Goal: Check status

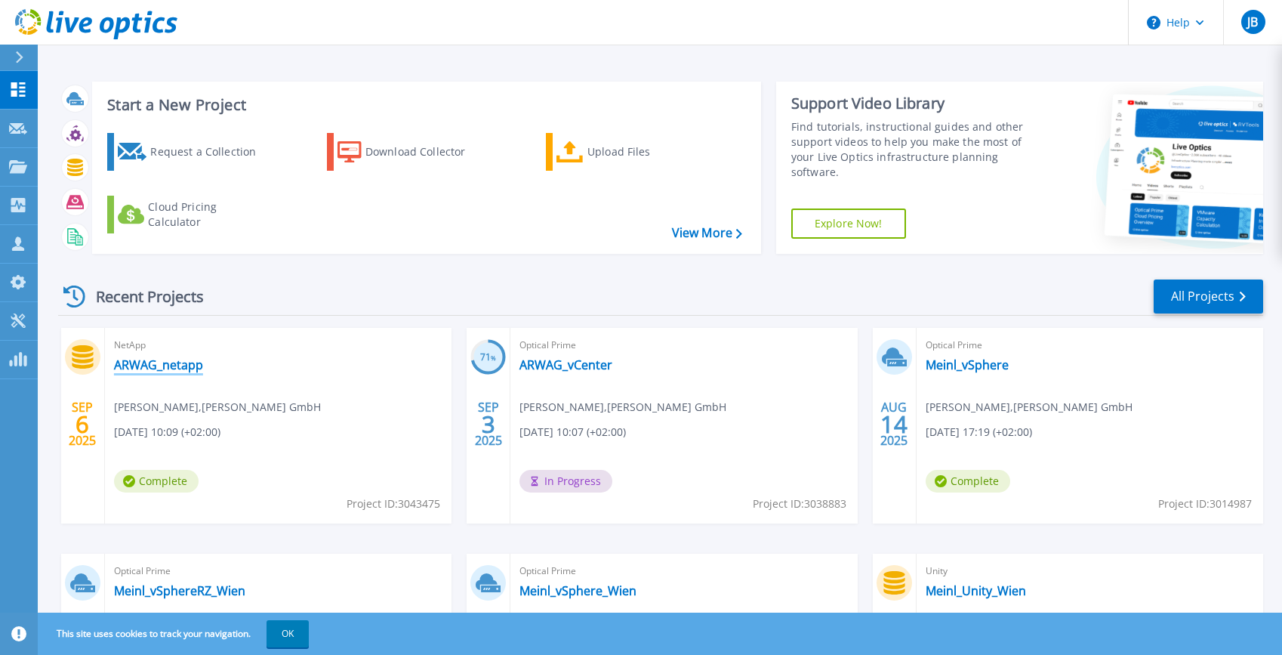
click at [156, 367] on link "ARWAG_netapp" at bounding box center [158, 364] width 89 height 15
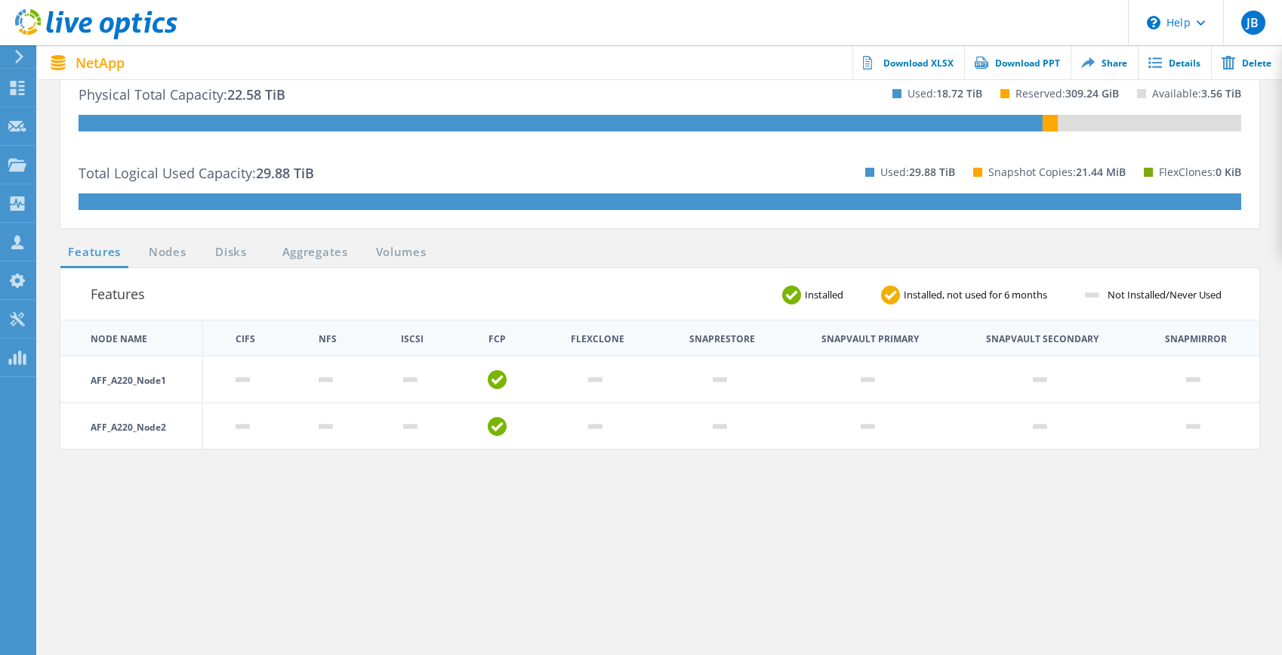
scroll to position [373, 0]
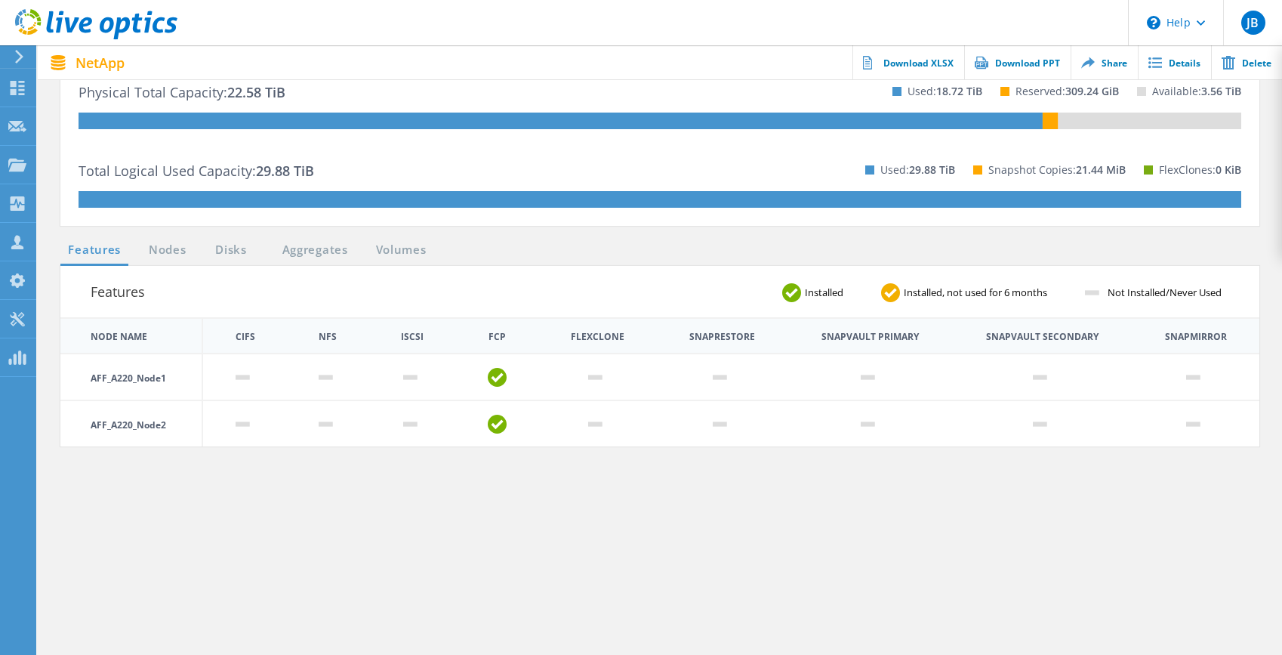
click at [170, 247] on link "Nodes" at bounding box center [167, 250] width 48 height 19
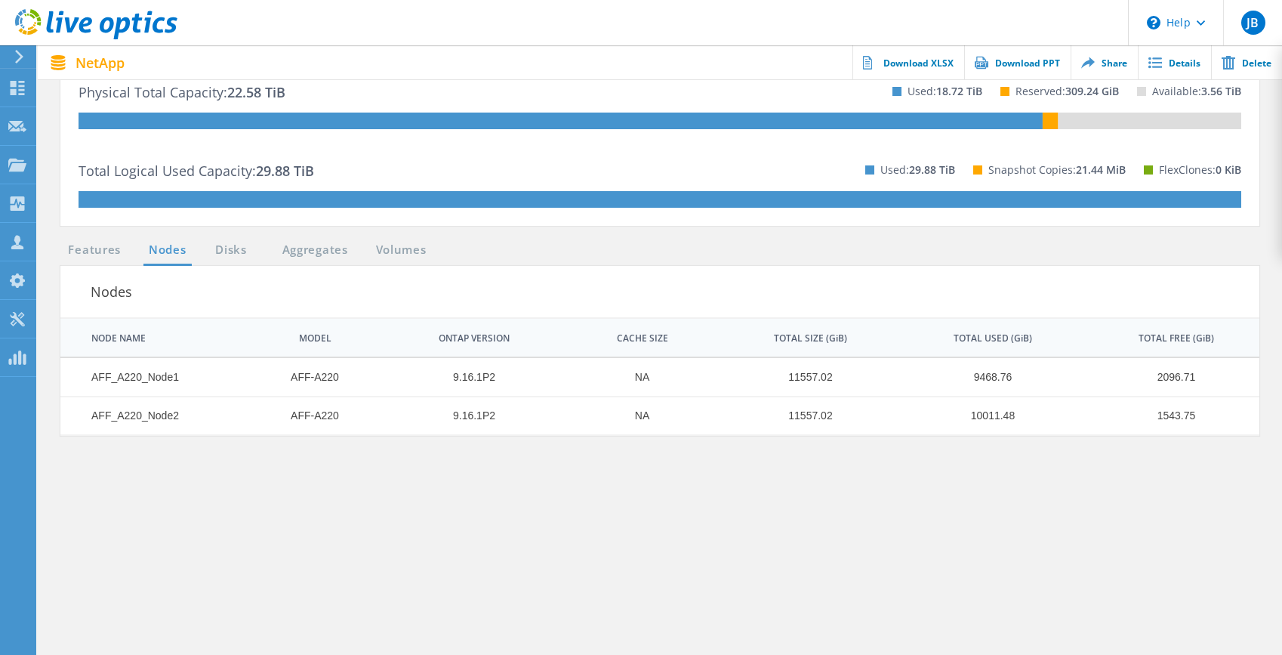
click at [233, 253] on link "Disks" at bounding box center [231, 250] width 41 height 19
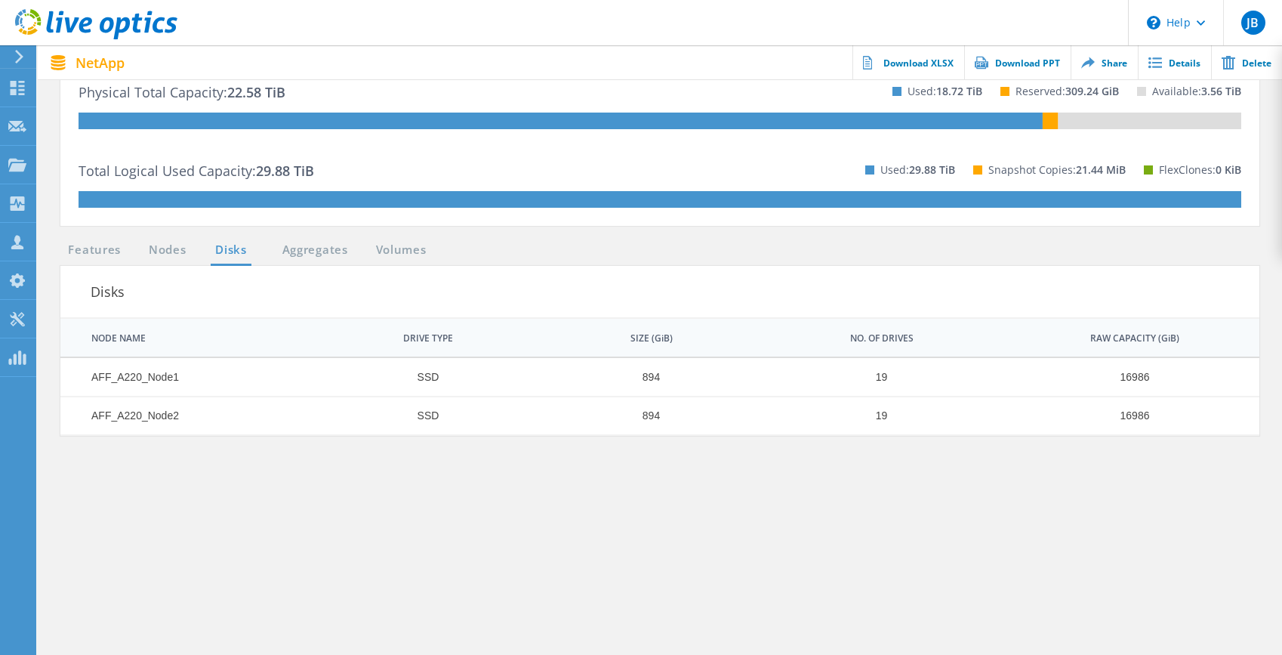
click at [308, 259] on link "Aggregates" at bounding box center [315, 250] width 85 height 19
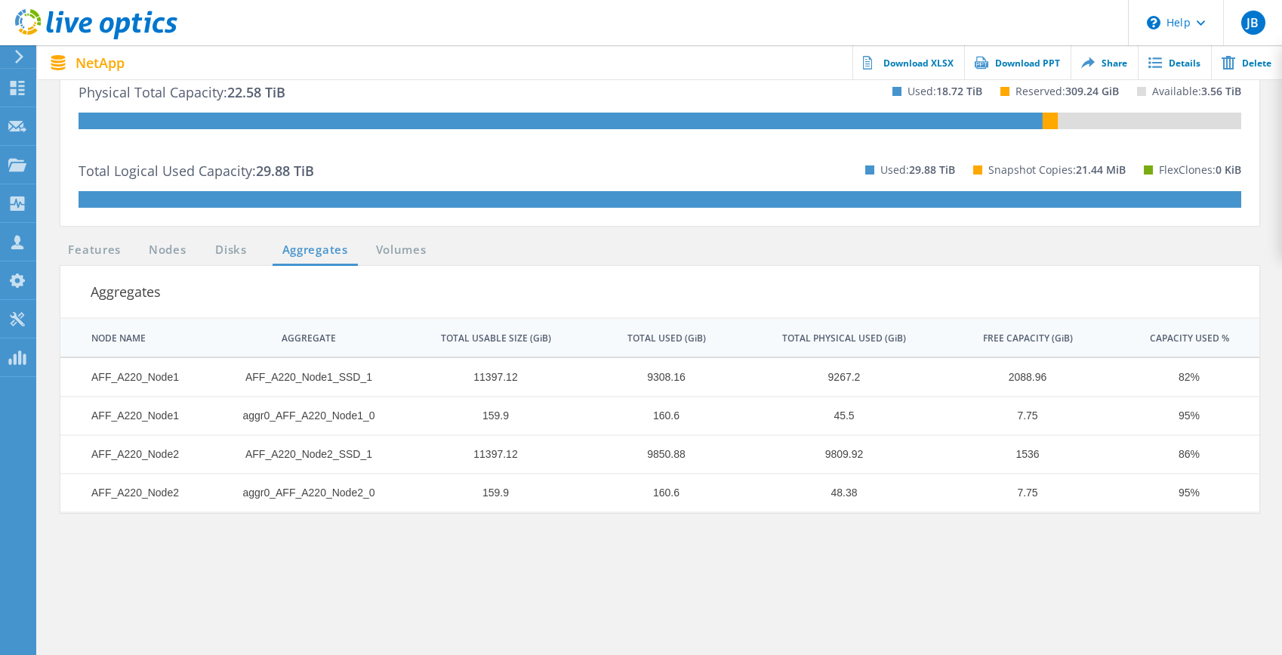
click at [400, 261] on ul "Features Nodes Disks Aggregates Volumes" at bounding box center [247, 253] width 389 height 25
click at [410, 255] on link "Volumes" at bounding box center [402, 250] width 66 height 19
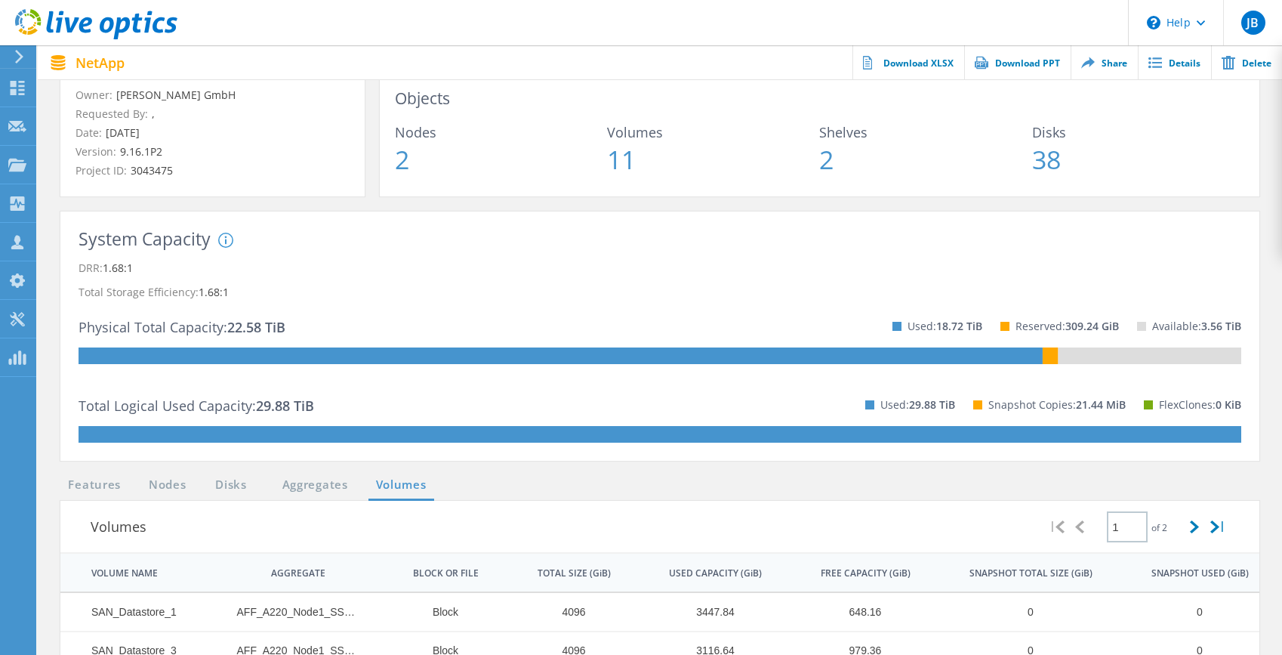
scroll to position [0, 0]
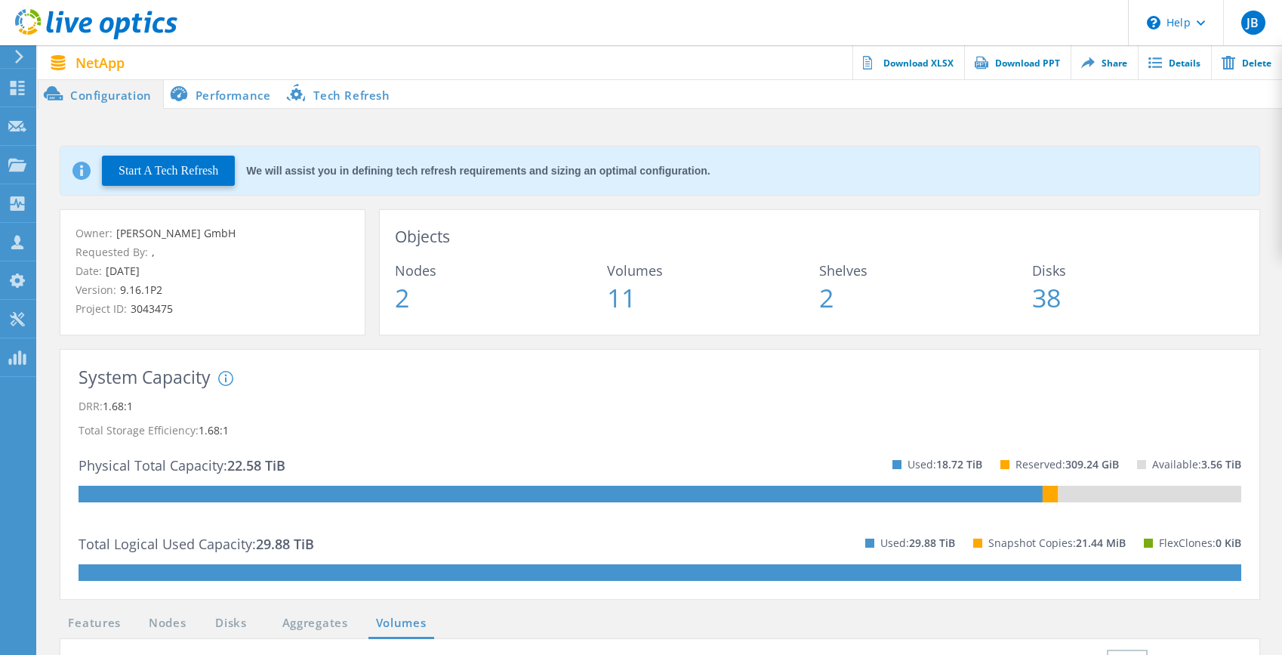
click at [242, 91] on li "Performance" at bounding box center [223, 94] width 119 height 30
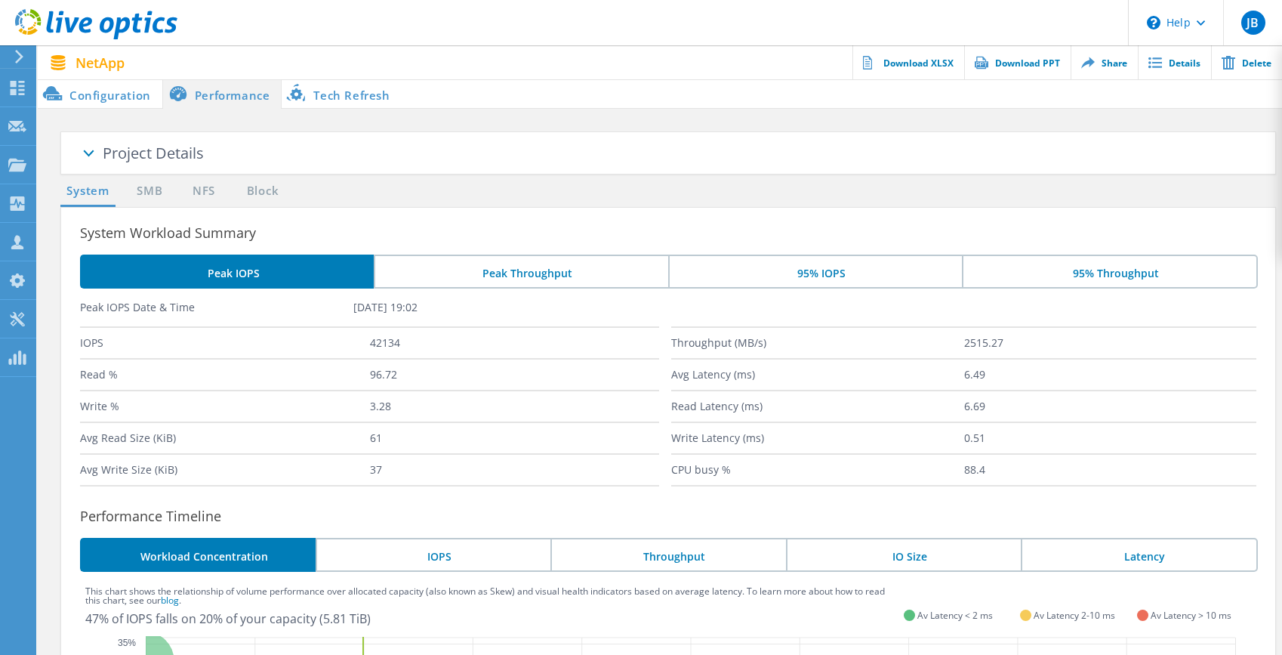
click at [822, 277] on li "95% IOPS" at bounding box center [815, 272] width 294 height 34
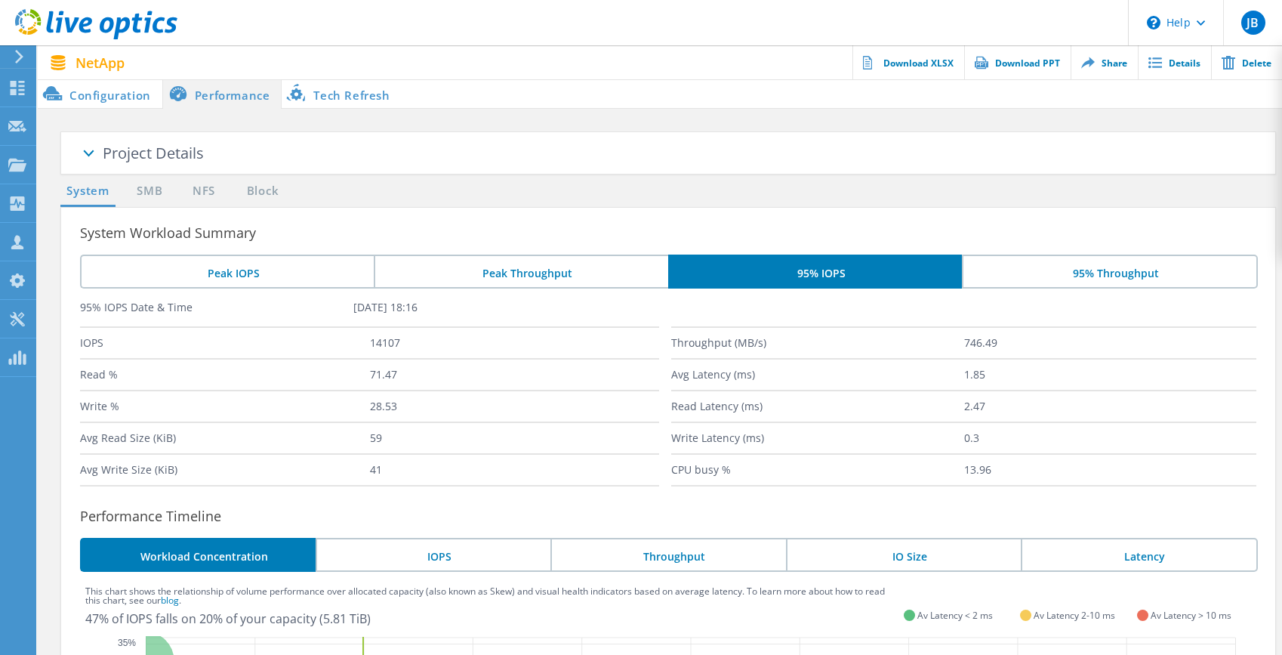
click at [1038, 281] on li "95% Throughput" at bounding box center [1109, 272] width 295 height 34
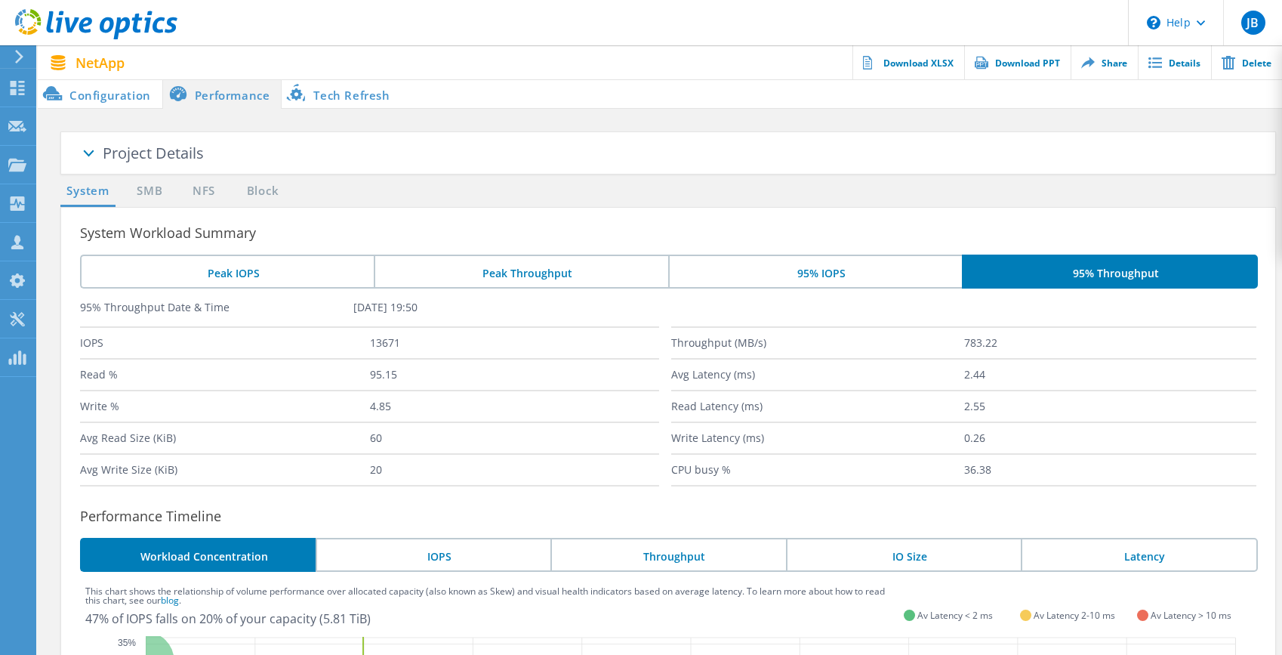
click at [292, 190] on ul "System SMB NFS Block" at bounding box center [175, 194] width 244 height 25
click at [276, 188] on link "Block" at bounding box center [263, 191] width 42 height 19
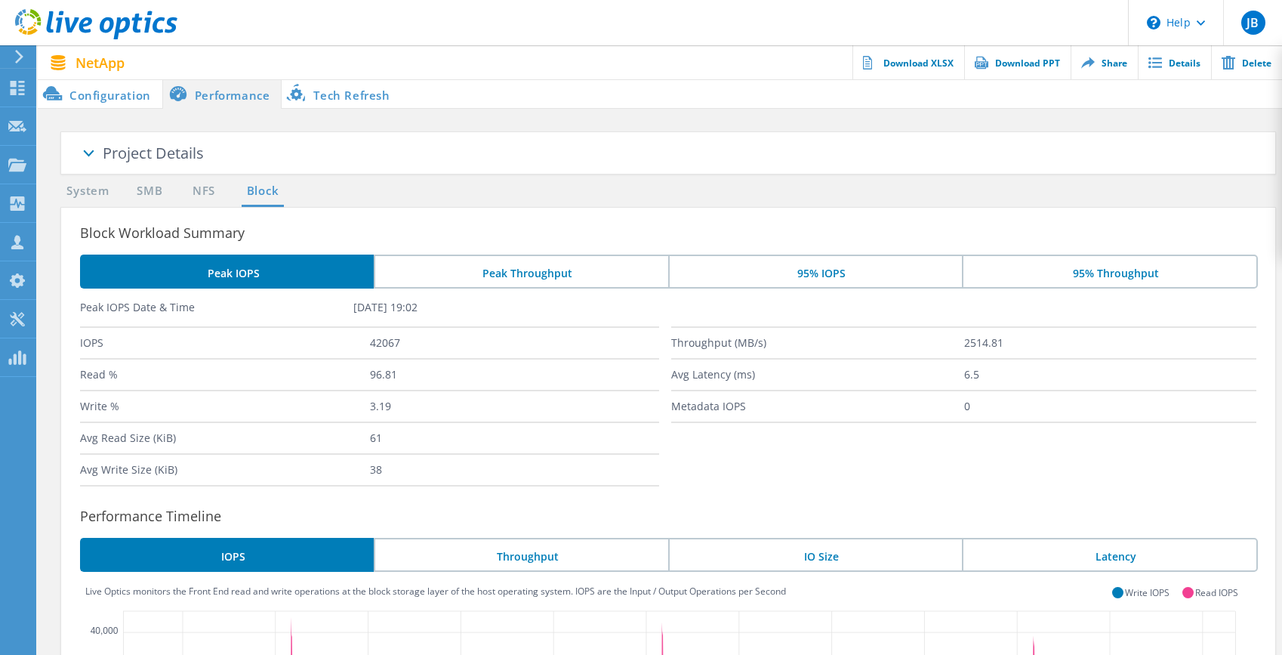
click at [1044, 256] on li "95% Throughput" at bounding box center [1109, 272] width 295 height 34
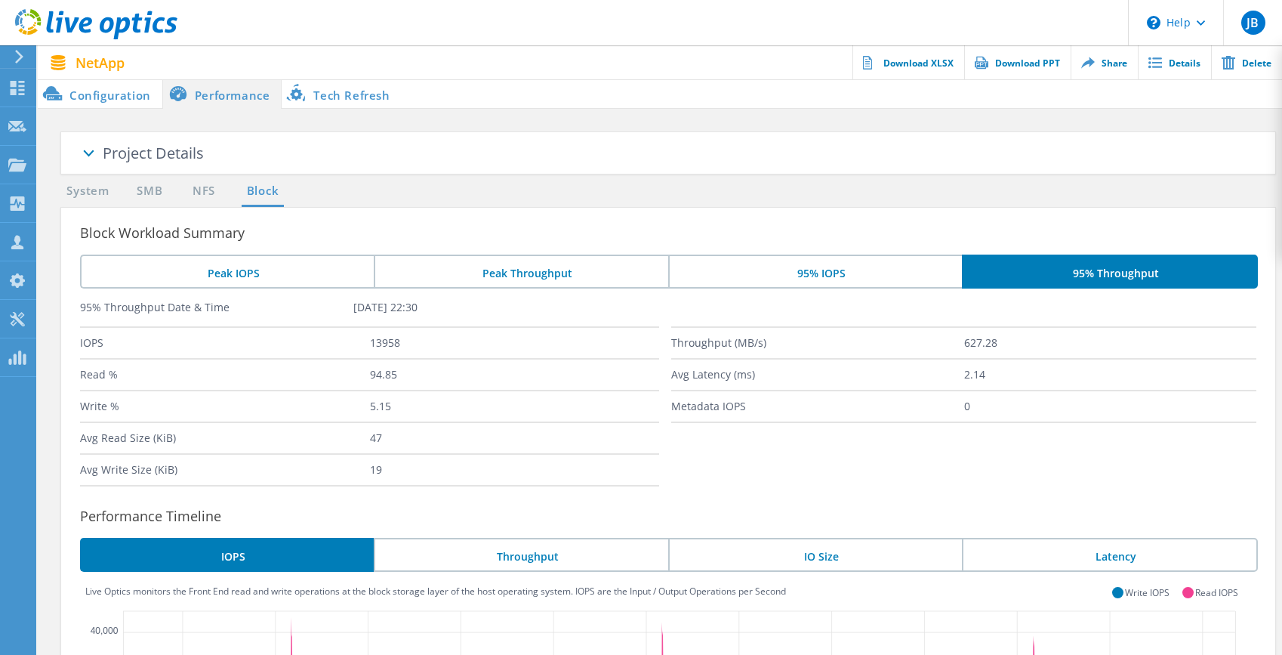
click at [613, 563] on li "Throughput" at bounding box center [521, 555] width 294 height 34
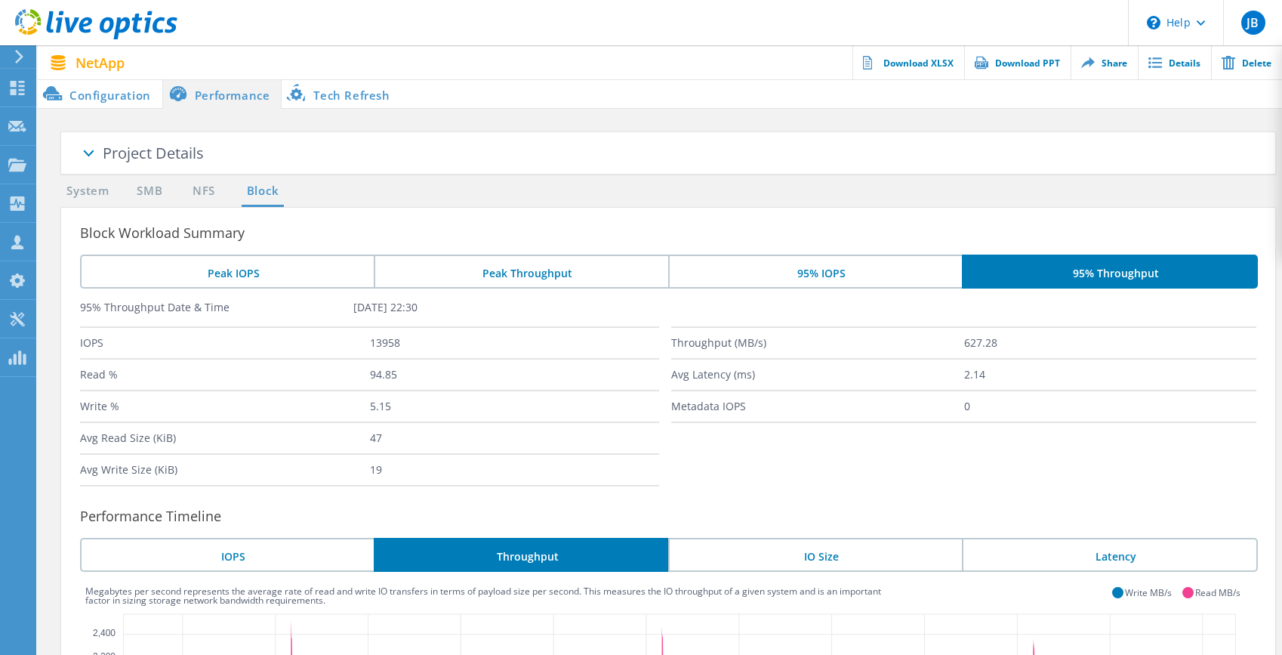
click at [19, 91] on icon at bounding box center [17, 88] width 18 height 14
